Goal: Communication & Community: Answer question/provide support

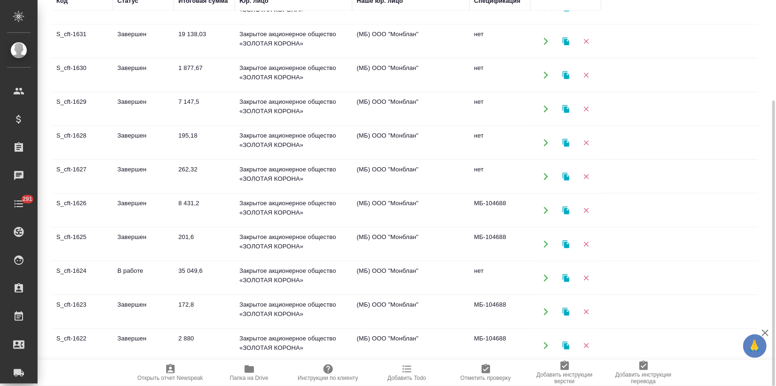
scroll to position [365, 0]
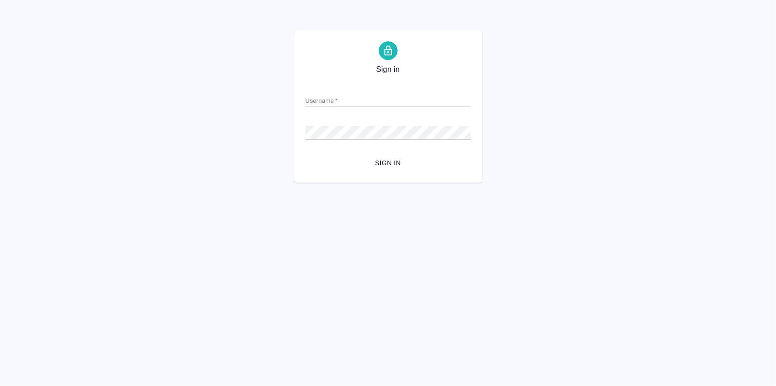
click at [359, 95] on input "Username   *" at bounding box center [387, 100] width 165 height 13
click at [355, 99] on input "Username   *" at bounding box center [387, 100] width 165 height 13
type input "[EMAIL_ADDRESS][DOMAIN_NAME]"
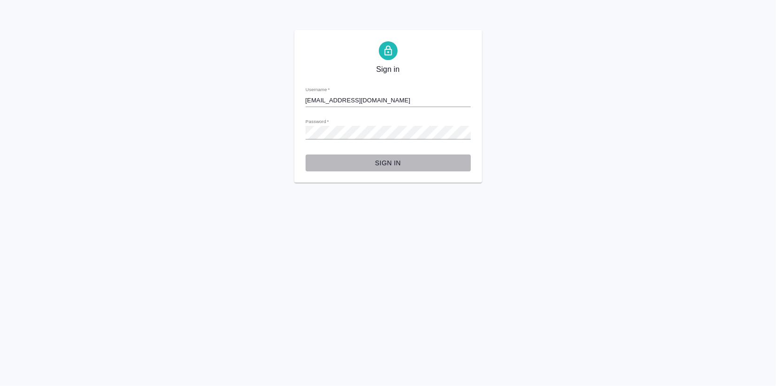
click at [386, 157] on span "Sign in" at bounding box center [388, 163] width 150 height 12
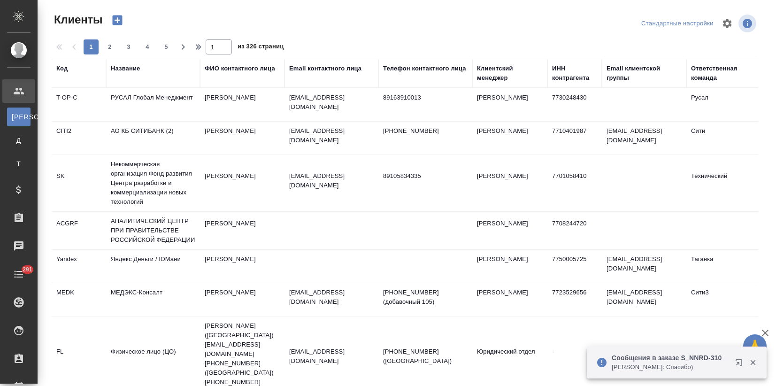
select select "RU"
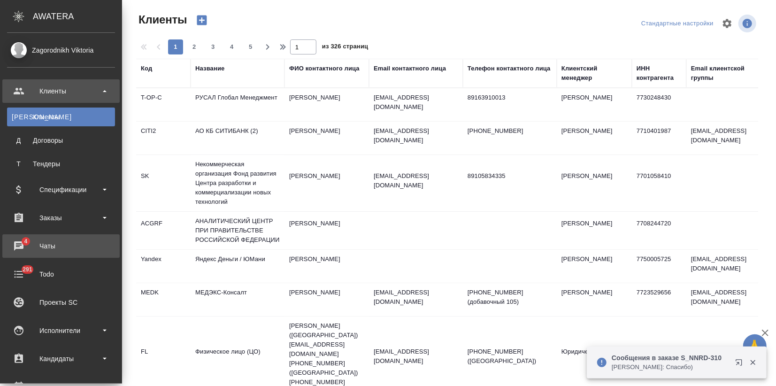
click at [43, 246] on div "Чаты" at bounding box center [61, 246] width 108 height 14
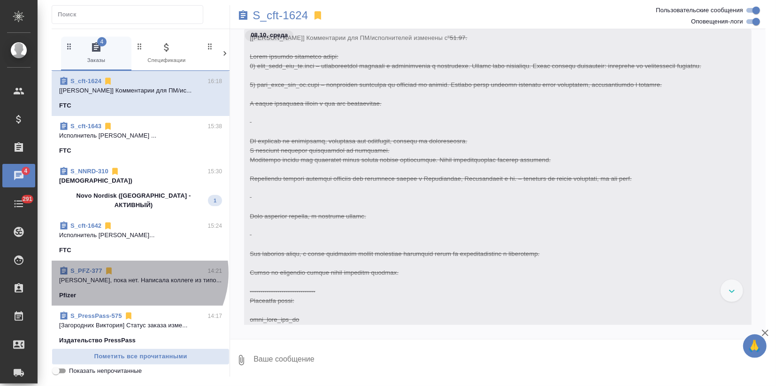
click at [134, 266] on div "S_PFZ-377 14:21" at bounding box center [140, 270] width 163 height 9
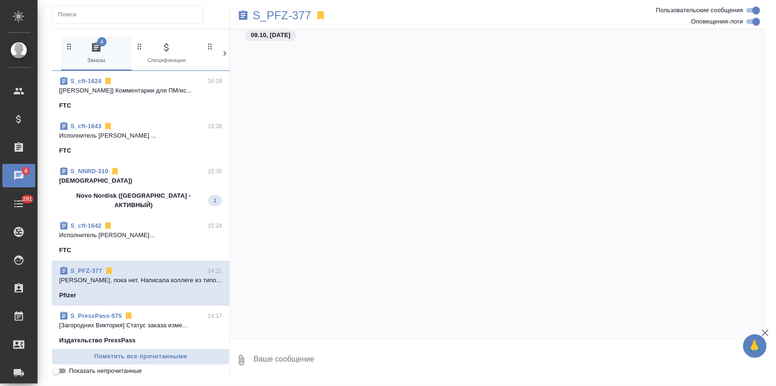
scroll to position [2300, 0]
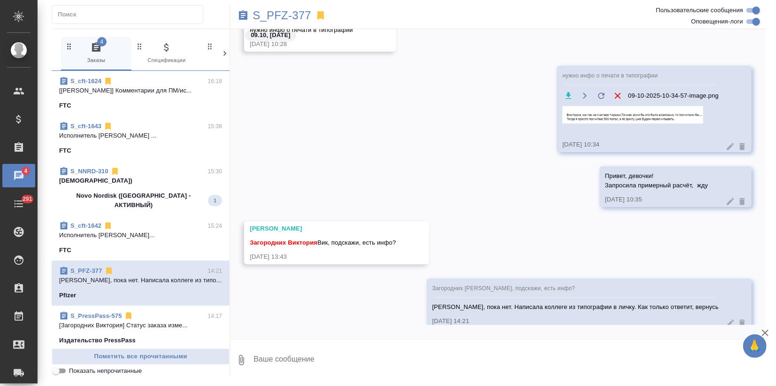
click at [286, 364] on textarea at bounding box center [508, 360] width 513 height 32
click at [379, 368] on textarea "Девочки, примерная стоимость (это себес)" at bounding box center [500, 360] width 497 height 32
paste textarea "2 макета по 2 шт. = 32 500 руб."
type textarea "Девочки, примерная стоимость (это себес): 2 макета по 2 шт. = 32 500 руб."
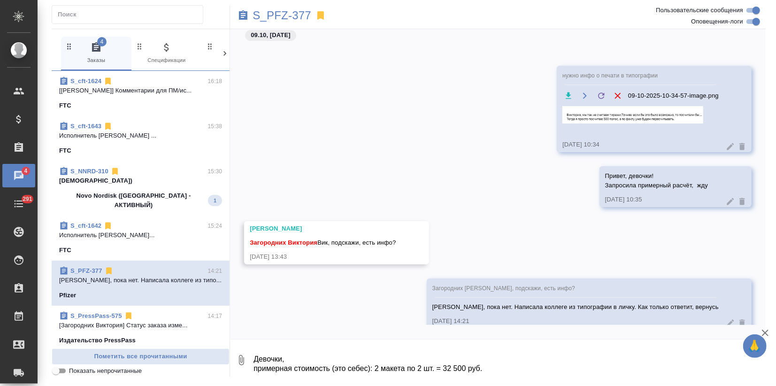
scroll to position [2372, 0]
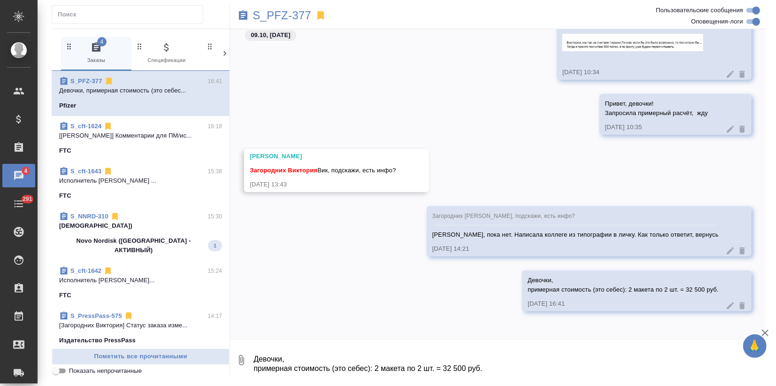
click at [769, 331] on icon "button" at bounding box center [764, 332] width 11 height 11
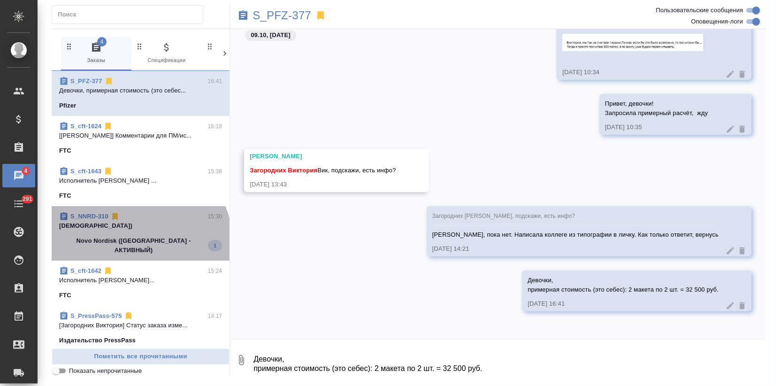
click at [138, 243] on p "Novo Nordisk ([GEOGRAPHIC_DATA] - АКТИВНЫЙ)" at bounding box center [133, 245] width 149 height 19
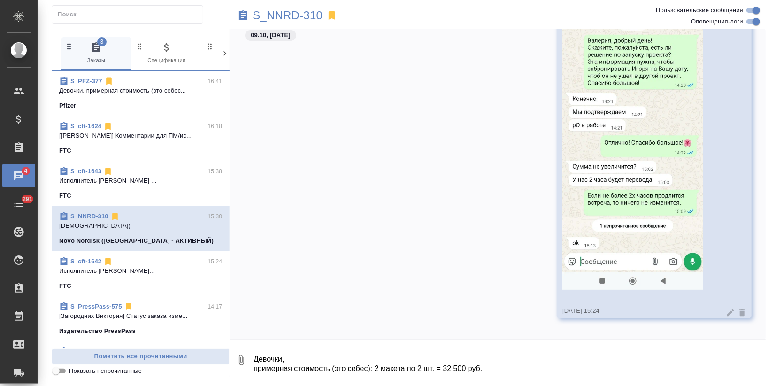
scroll to position [2464, 0]
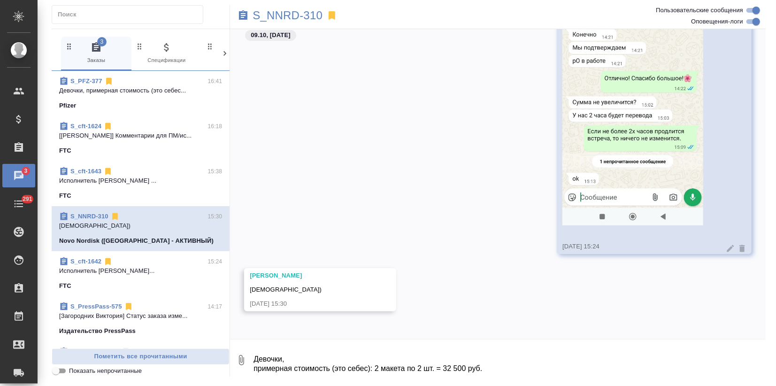
click at [147, 97] on span "S_PFZ-377 16:41 Девочки, примерная стоимость (это себес... Pfizer" at bounding box center [140, 93] width 163 height 34
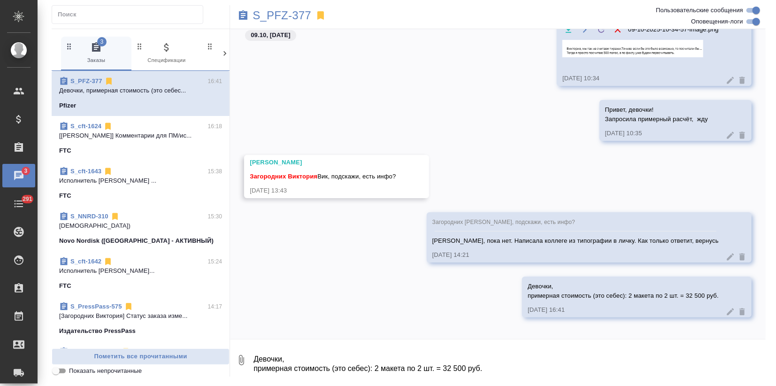
scroll to position [2372, 0]
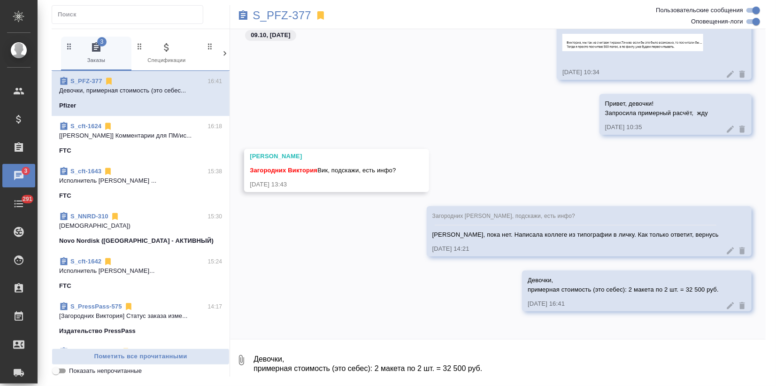
click at [296, 358] on textarea "Девочки, примерная стоимость (это себес): 2 макета по 2 шт. = 32 500 руб." at bounding box center [508, 360] width 513 height 32
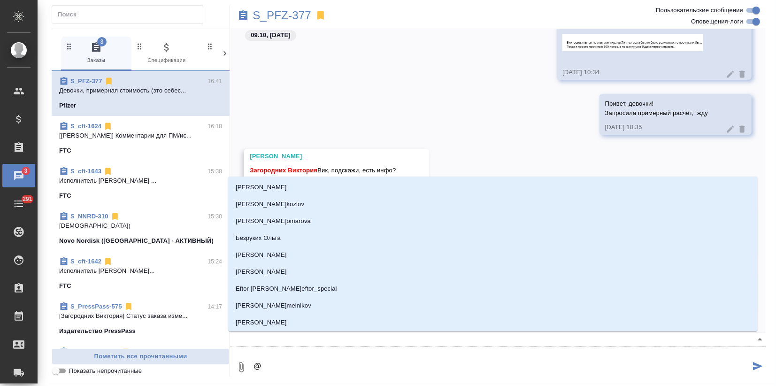
type textarea "@н"
type input "н"
type textarea "@ни"
type input "ни"
type textarea "@ник"
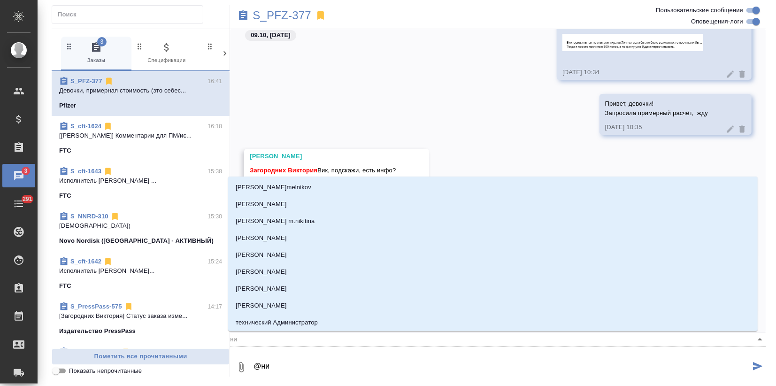
type input "ник"
type textarea "@ники"
type input "ники"
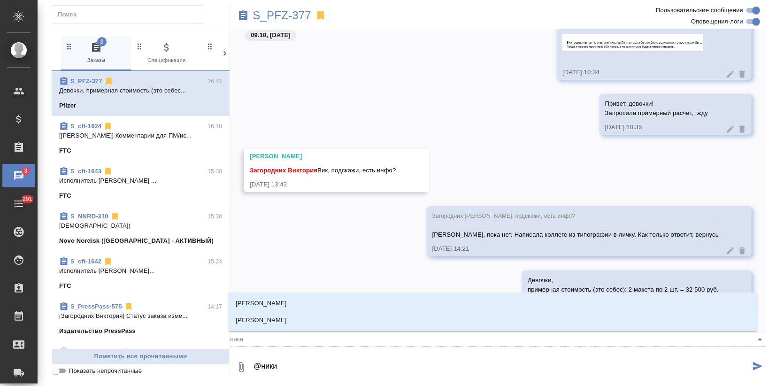
type textarea "@никиф"
type input "никиф"
type textarea "@никифо"
type input "никифо"
click at [287, 305] on p "[PERSON_NAME]" at bounding box center [261, 302] width 51 height 9
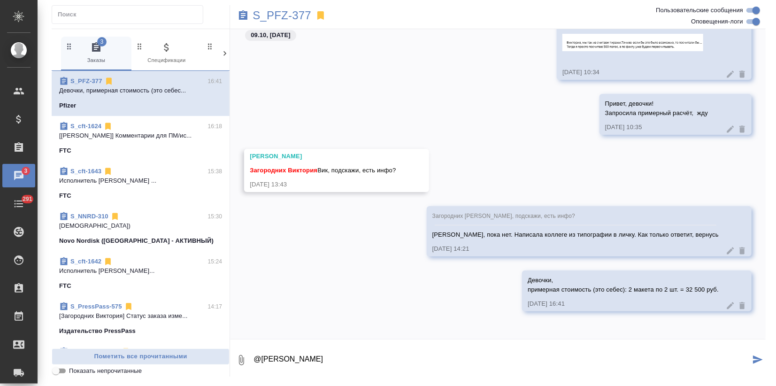
type textarea "@[PERSON_NAME]"
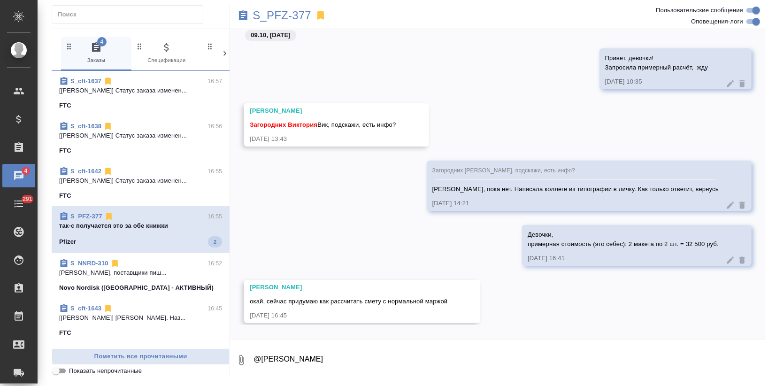
scroll to position [2487, 0]
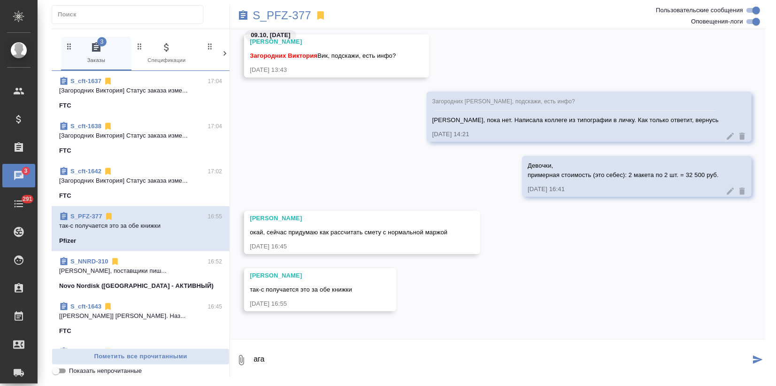
type textarea "ага"
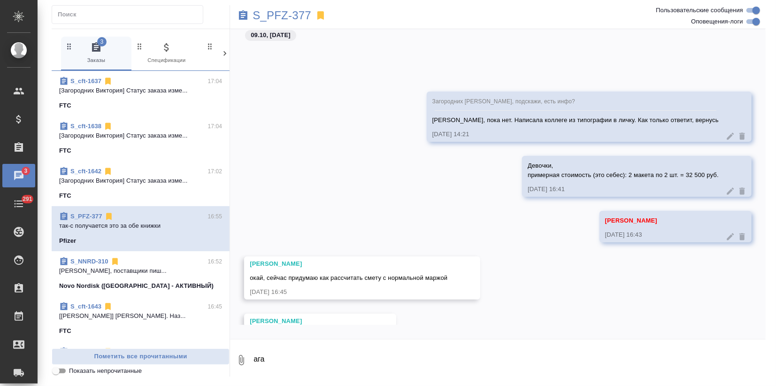
scroll to position [2578, 0]
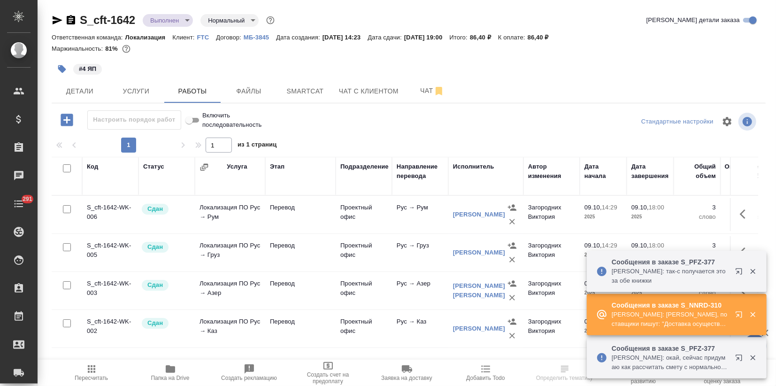
click at [739, 312] on icon "button" at bounding box center [740, 316] width 11 height 11
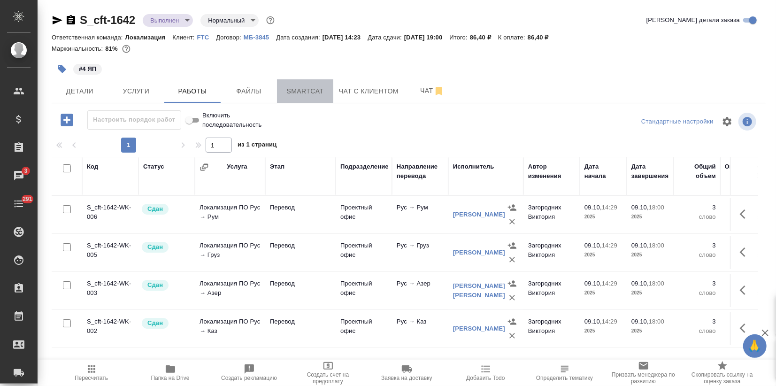
click at [312, 91] on span "Smartcat" at bounding box center [304, 91] width 45 height 12
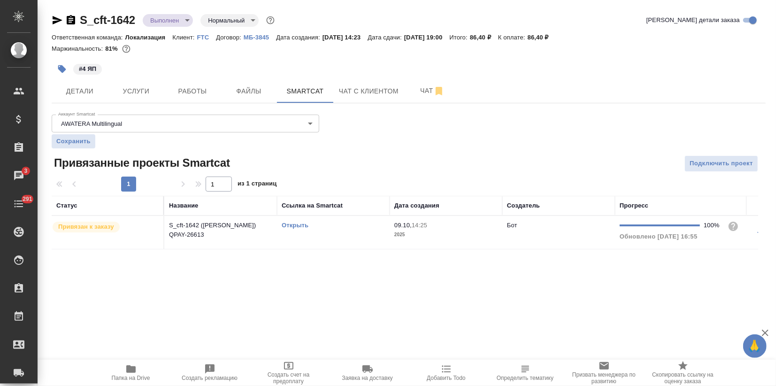
click at [305, 224] on link "Открыть" at bounding box center [294, 224] width 27 height 7
click at [181, 16] on body "🙏 .cls-1 fill:#fff; AWATERA Zagorodnikh Viktoria Клиенты Спецификации Заказы 3 …" at bounding box center [388, 193] width 776 height 386
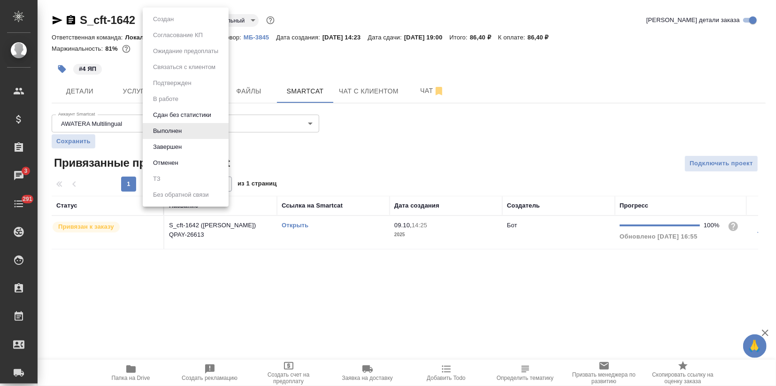
click at [169, 151] on button "Завершен" at bounding box center [167, 147] width 34 height 10
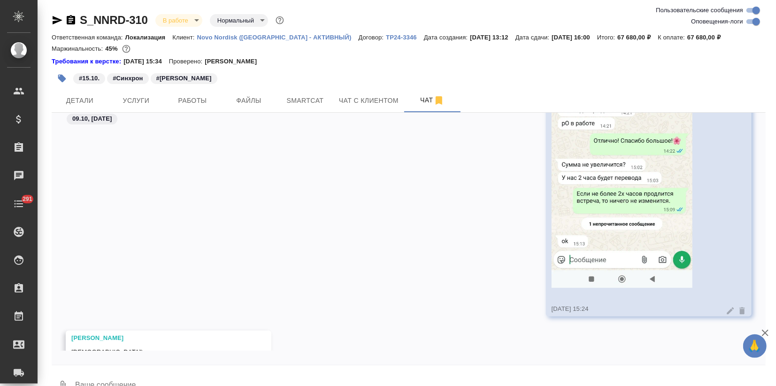
scroll to position [2420, 0]
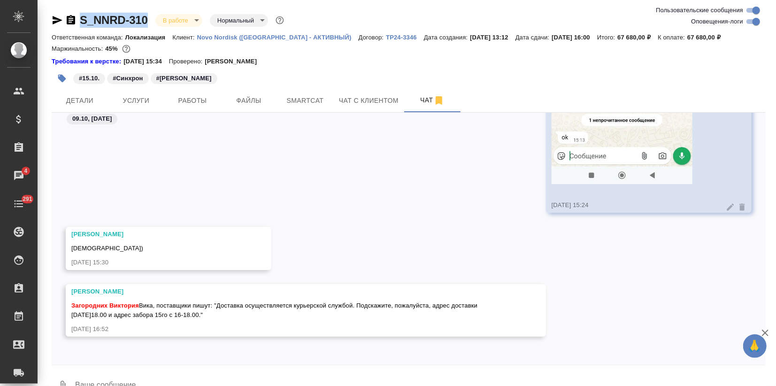
drag, startPoint x: 150, startPoint y: 23, endPoint x: 80, endPoint y: 19, distance: 70.0
click at [80, 19] on div "S_NNRD-310 В работе inProgress Нормальный normal" at bounding box center [169, 20] width 234 height 15
copy link "S_NNRD-310"
drag, startPoint x: 218, startPoint y: 304, endPoint x: 214, endPoint y: 313, distance: 9.9
click at [214, 314] on span "[PERSON_NAME], поставщики пишут: "Доставка осуществляется курьерской службой. П…" at bounding box center [275, 310] width 408 height 16
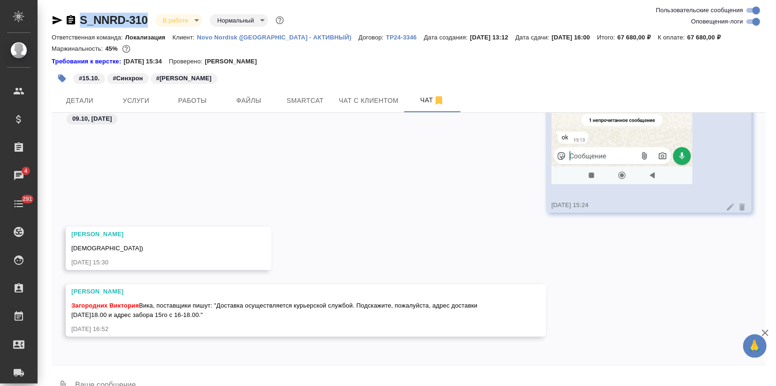
copy span "Доставка осуществляется курьерской службой. Подскажите, пожалуйста, адрес доста…"
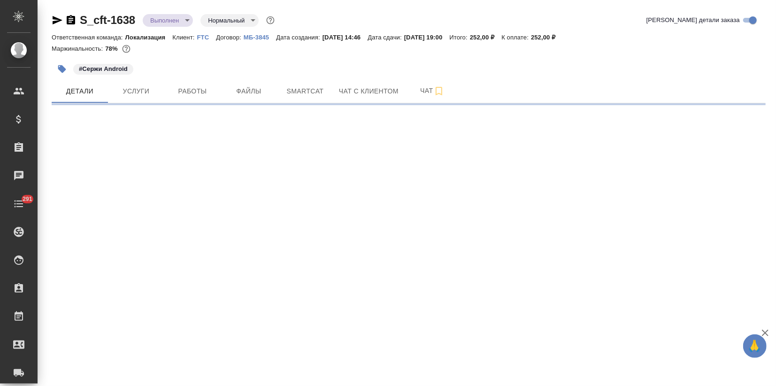
select select "RU"
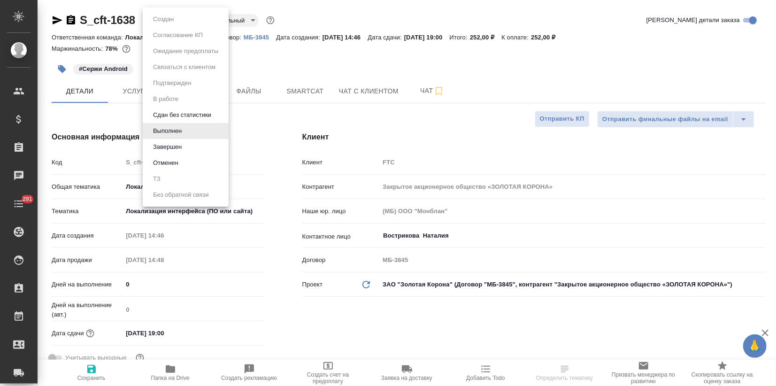
click at [172, 22] on body "🙏 .cls-1 fill:#fff; AWATERA Zagorodnikh Viktoria Клиенты Спецификации Заказы Ча…" at bounding box center [388, 193] width 776 height 386
type textarea "x"
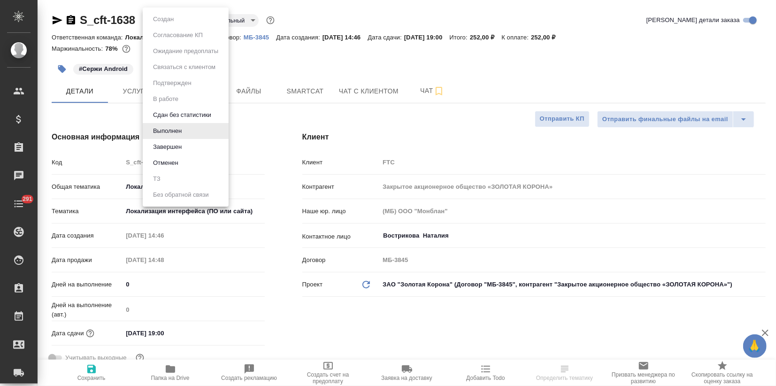
type textarea "x"
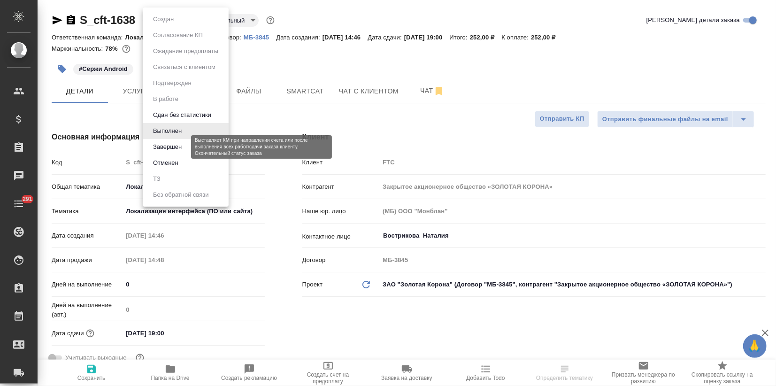
click at [173, 150] on button "Завершен" at bounding box center [167, 147] width 34 height 10
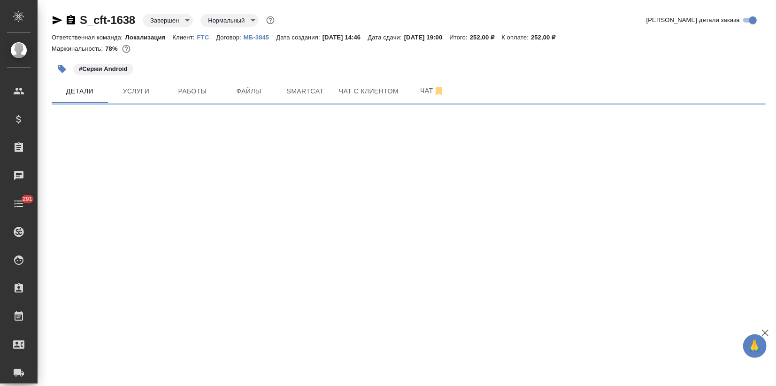
select select "RU"
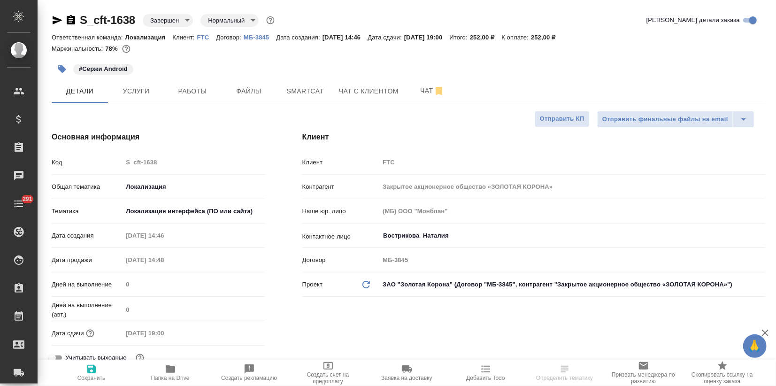
type textarea "x"
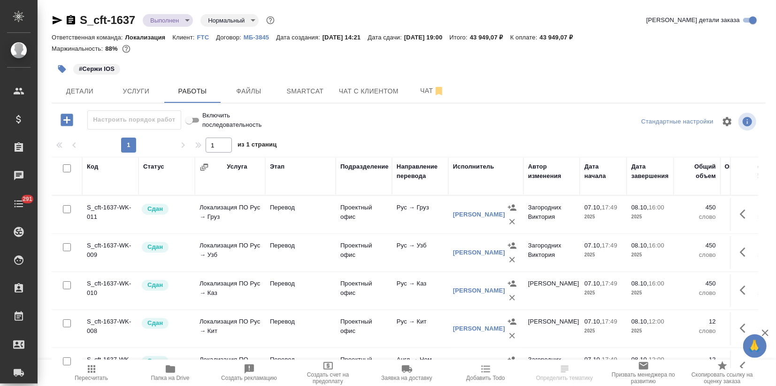
click at [178, 18] on body "🙏 .cls-1 fill:#fff; AWATERA Zagorodnikh [PERSON_NAME] Спецификации Заказы Чаты …" at bounding box center [388, 193] width 776 height 386
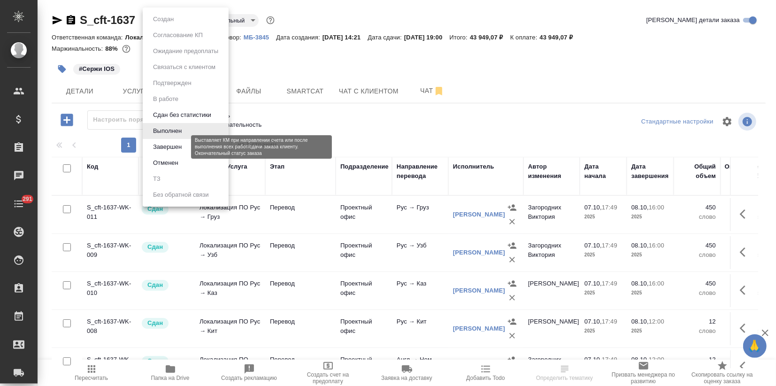
click at [167, 151] on button "Завершен" at bounding box center [167, 147] width 34 height 10
